Goal: Task Accomplishment & Management: Complete application form

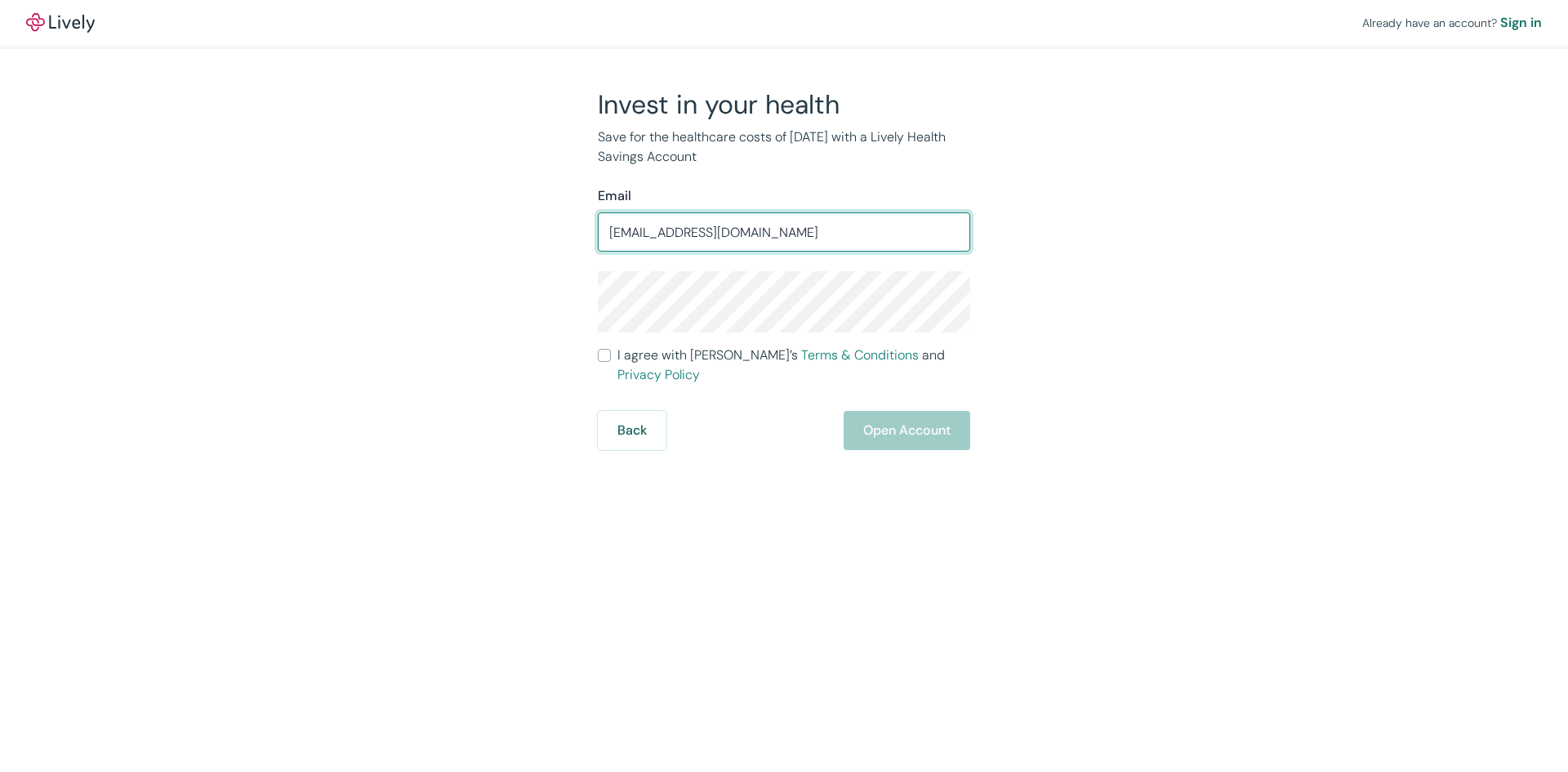
type input "gsancher@trinitypawling.org"
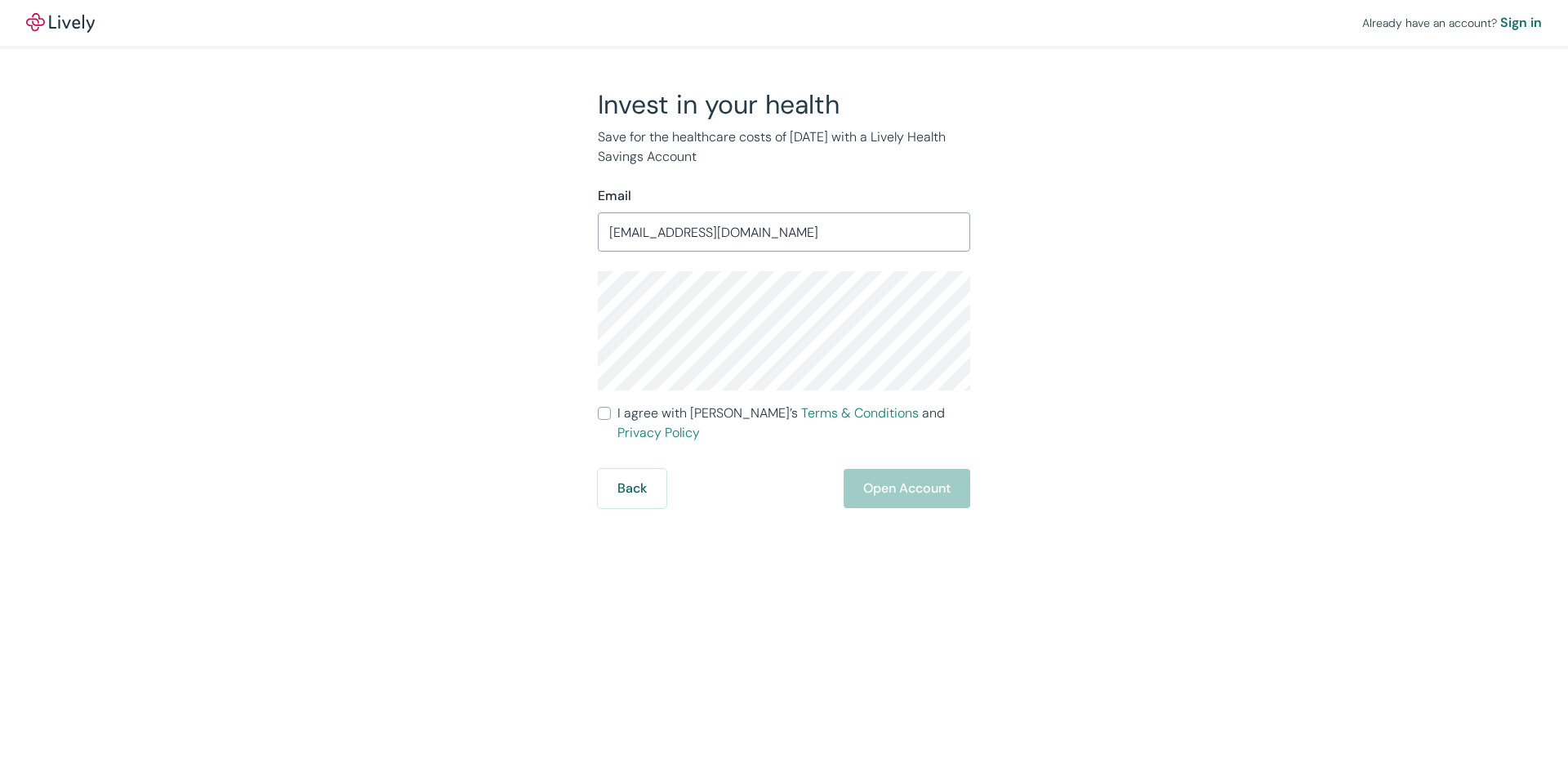
click at [1161, 345] on div "Invest in your health Save for the healthcare costs of tomorrow with a Lively H…" at bounding box center [774, 298] width 784 height 420
click at [602, 411] on input "I agree with Lively’s Terms & Conditions and Privacy Policy" at bounding box center [604, 413] width 13 height 13
checkbox input "true"
click at [931, 469] on button "Open Account" at bounding box center [906, 487] width 126 height 39
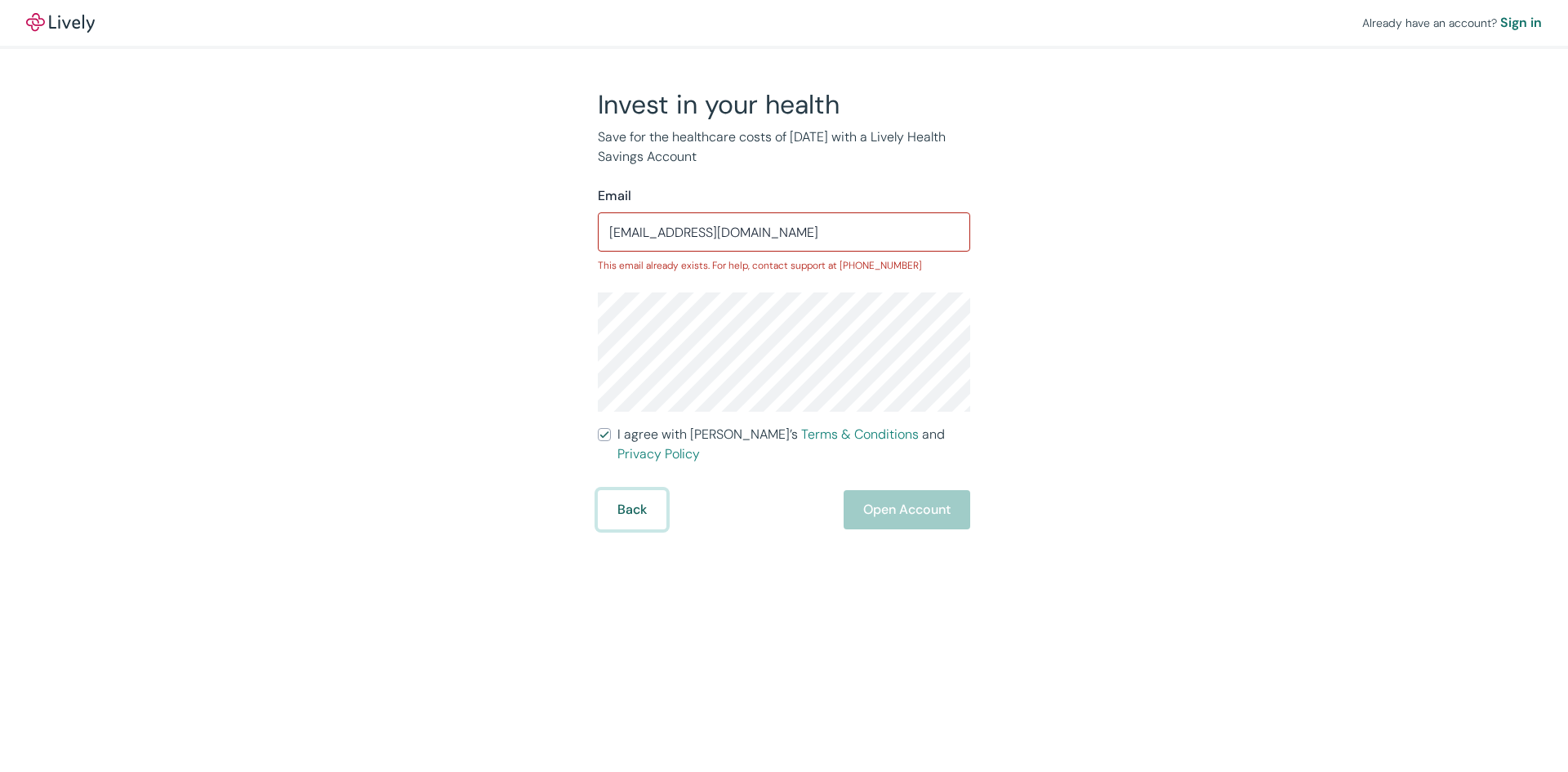
click at [623, 502] on button "Back" at bounding box center [631, 509] width 69 height 39
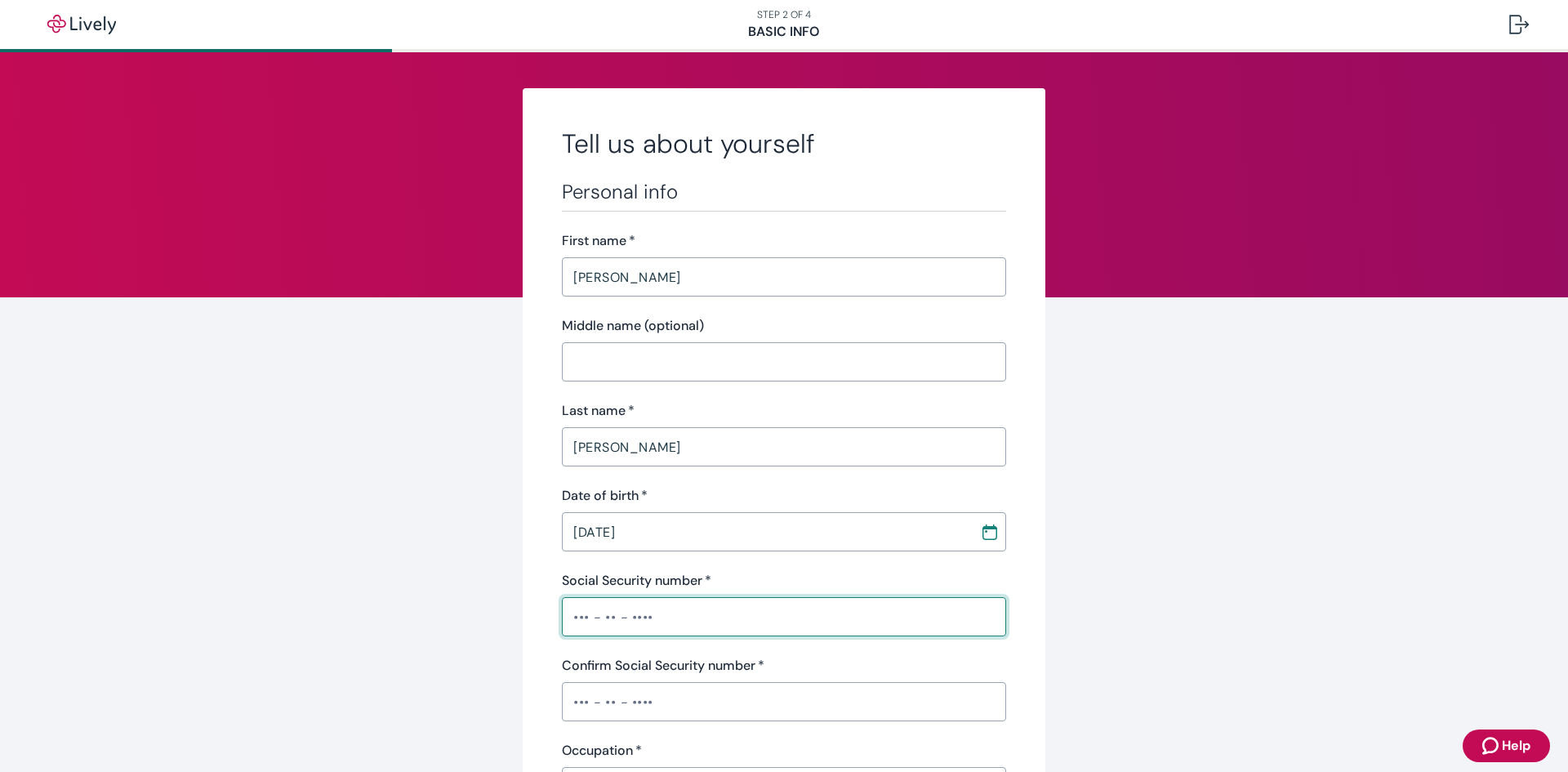
click at [719, 602] on input "Social Security number   *" at bounding box center [784, 617] width 444 height 33
type input "•••-••-0637"
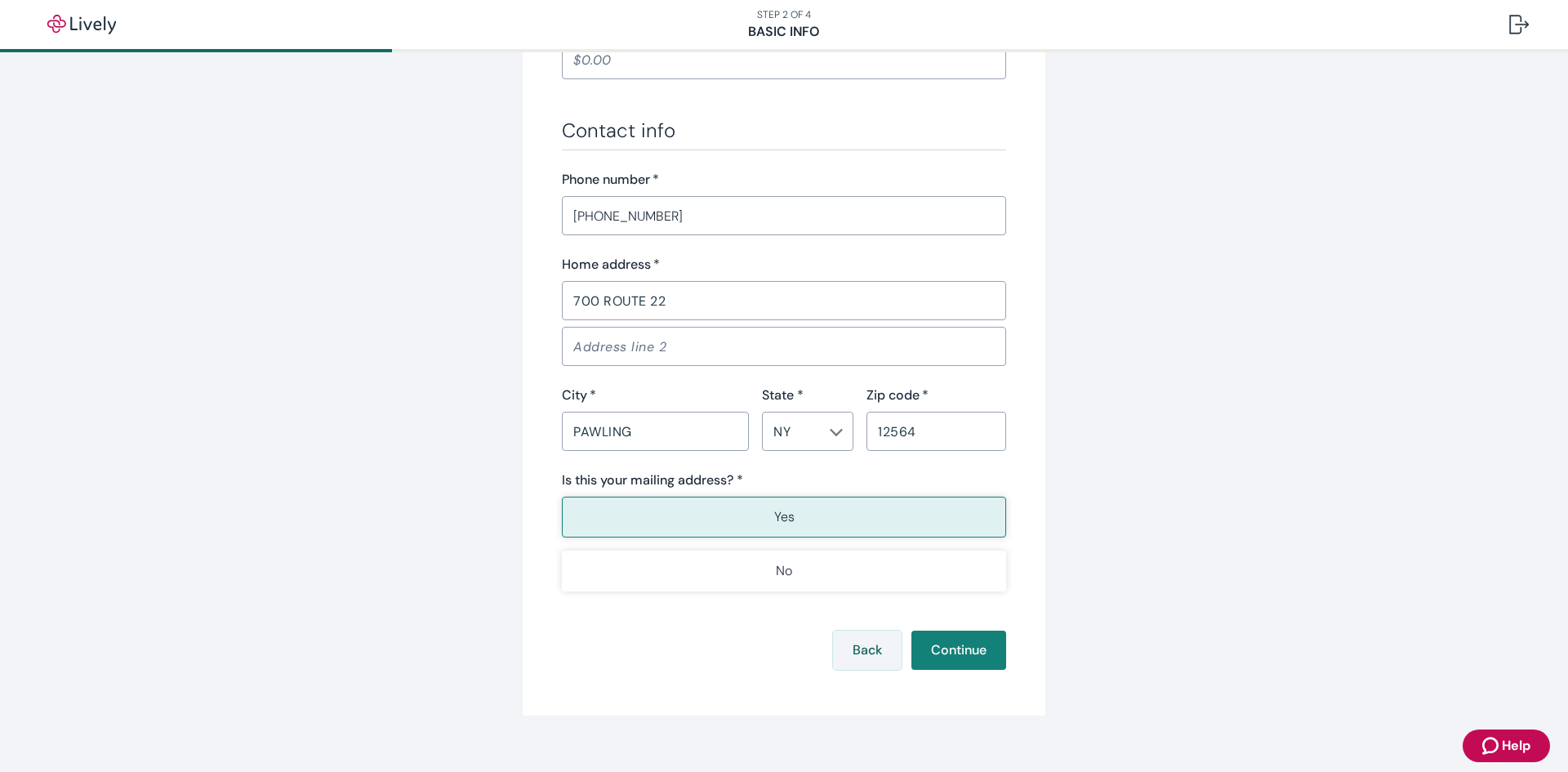
scroll to position [898, 0]
type input "•••-••-0637"
click at [803, 524] on button "Yes" at bounding box center [784, 515] width 444 height 41
click at [946, 646] on button "Continue" at bounding box center [958, 648] width 94 height 39
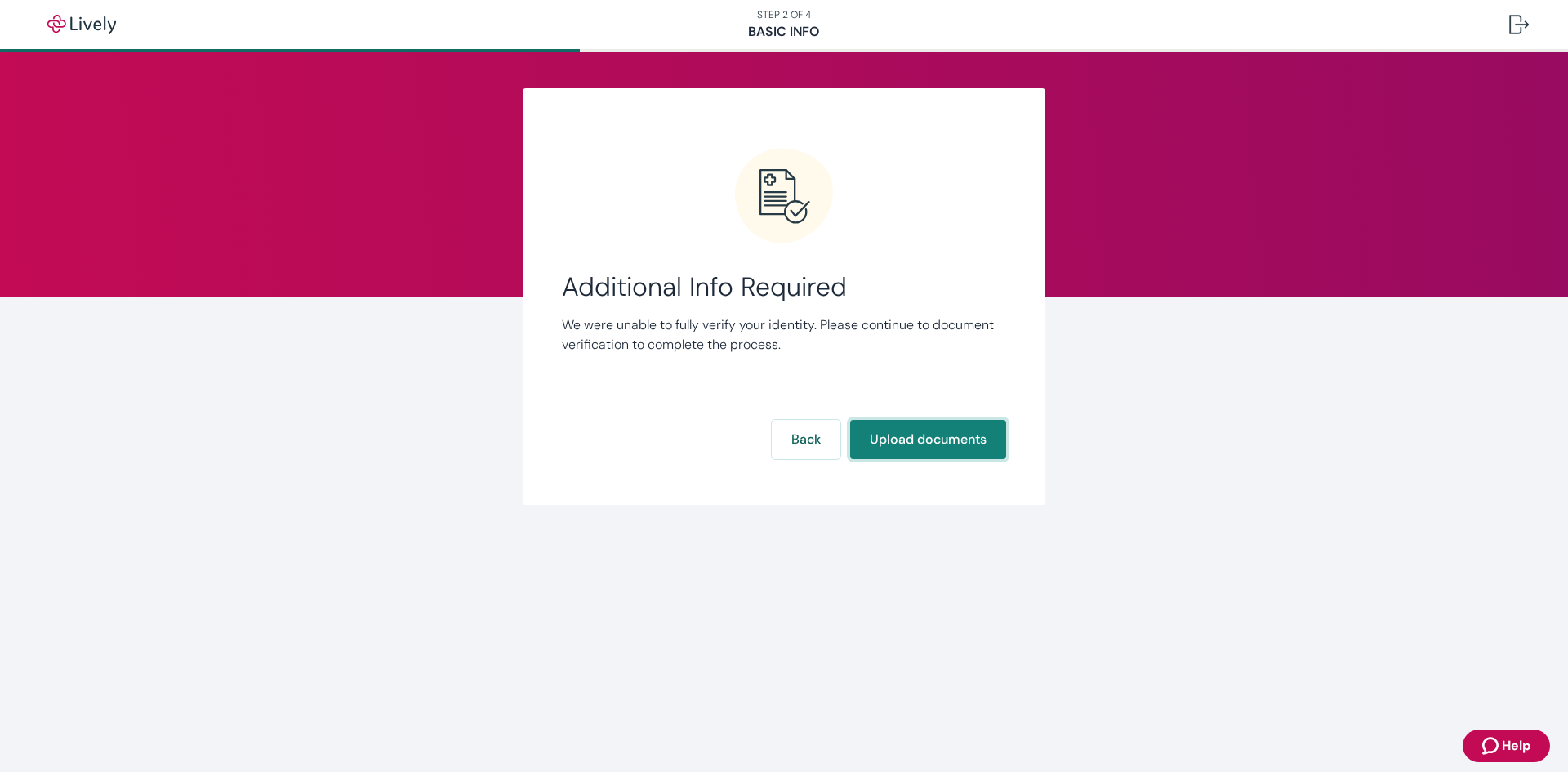
click at [918, 437] on button "Upload documents" at bounding box center [928, 439] width 156 height 39
